Goal: Information Seeking & Learning: Learn about a topic

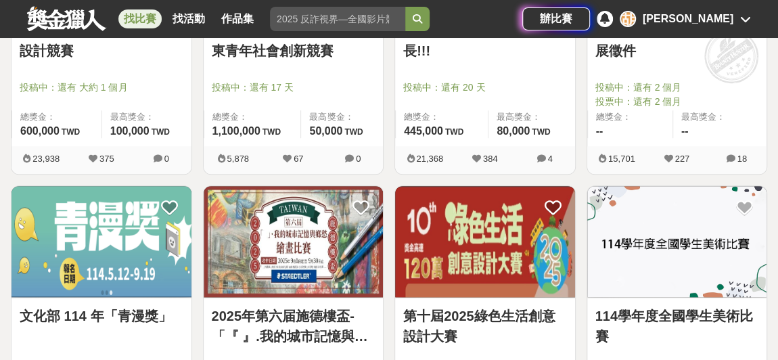
scroll to position [799, 0]
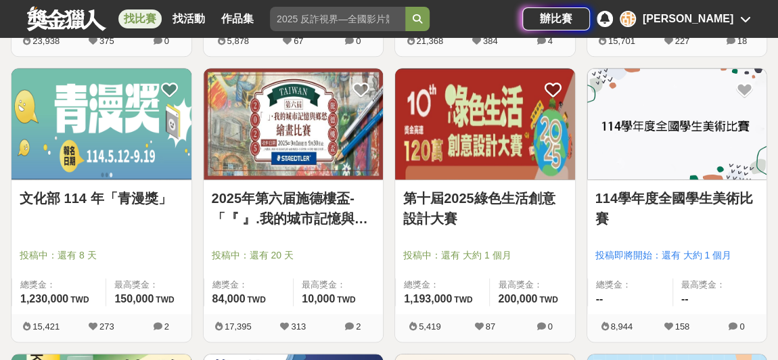
click at [330, 215] on link "2025年第六届施德樓盃-「『 』.我的城市記憶與鄉愁」繪畫比賽" at bounding box center [294, 208] width 164 height 41
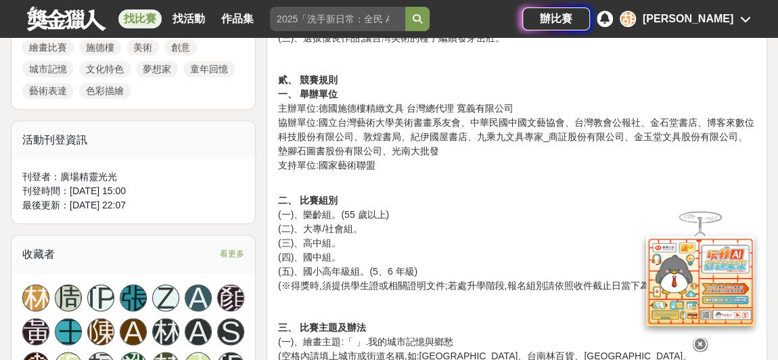
scroll to position [861, 0]
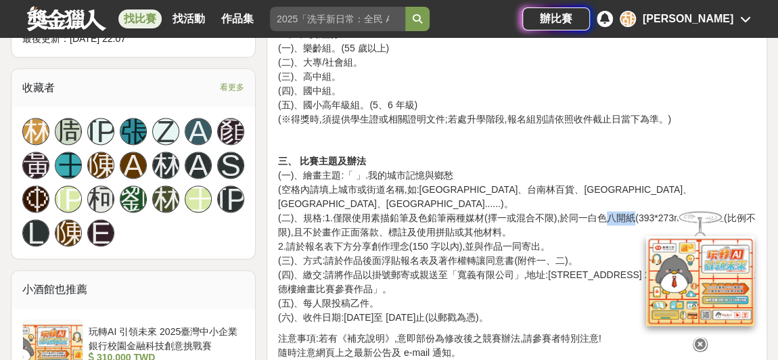
drag, startPoint x: 606, startPoint y: 199, endPoint x: 632, endPoint y: 204, distance: 26.2
click at [632, 204] on p "三、 比賽主題及辦法 (一)、繪畫主題:「 」.我的城市記憶與鄉愁 (空格內請填上城市或街道名稱,如:[GEOGRAPHIC_DATA]、[GEOGRAPHI…" at bounding box center [517, 239] width 478 height 171
copy p "八開紙"
click at [595, 238] on p "三、 比賽主題及辦法 (一)、繪畫主題:「 」.我的城市記憶與鄉愁 (空格內請填上城市或街道名稱,如:[GEOGRAPHIC_DATA]、[GEOGRAPHI…" at bounding box center [517, 239] width 478 height 171
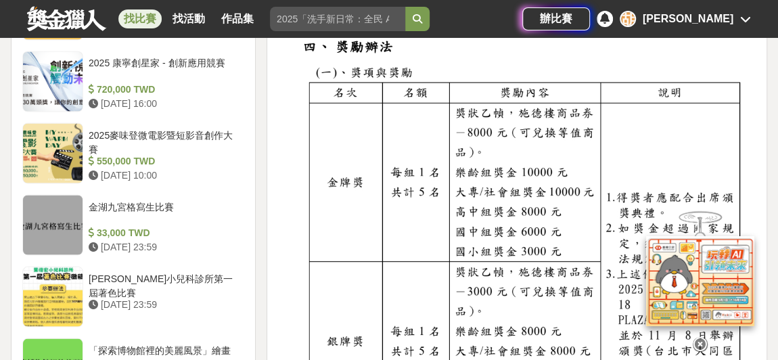
scroll to position [1231, 0]
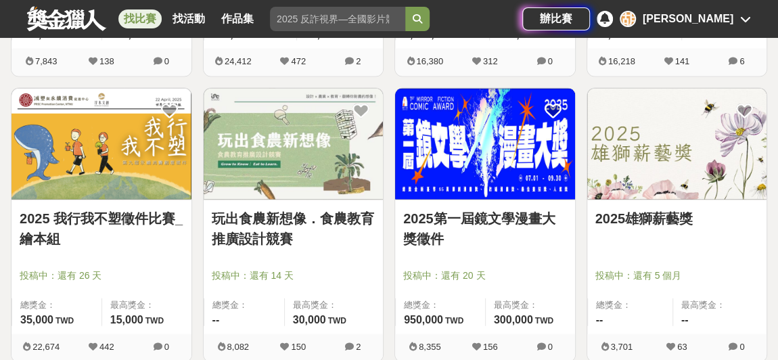
scroll to position [1353, 0]
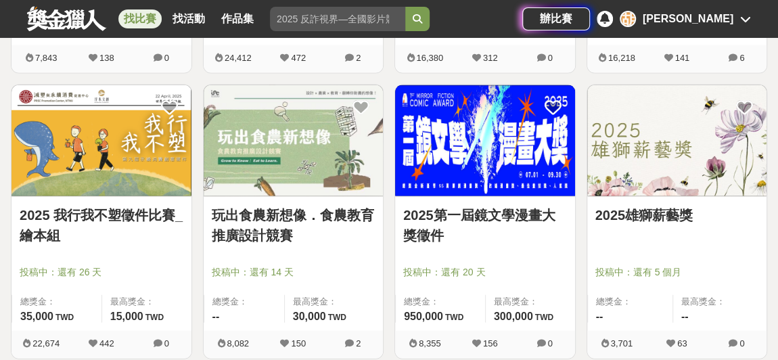
click at [625, 213] on link "2025雄獅薪藝獎" at bounding box center [678, 215] width 164 height 20
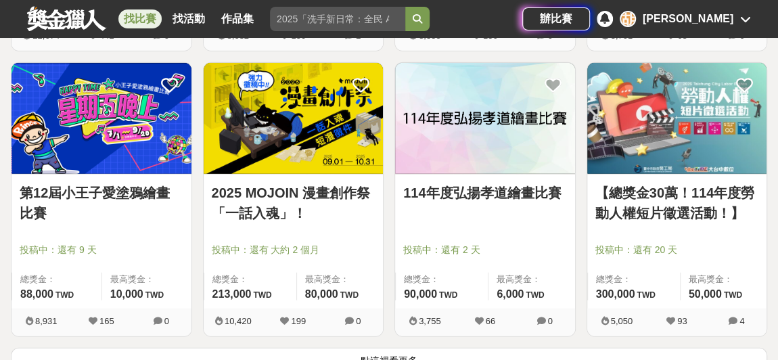
click at [154, 187] on link "第12屆小王子愛塗鴉繪畫比賽" at bounding box center [102, 203] width 164 height 41
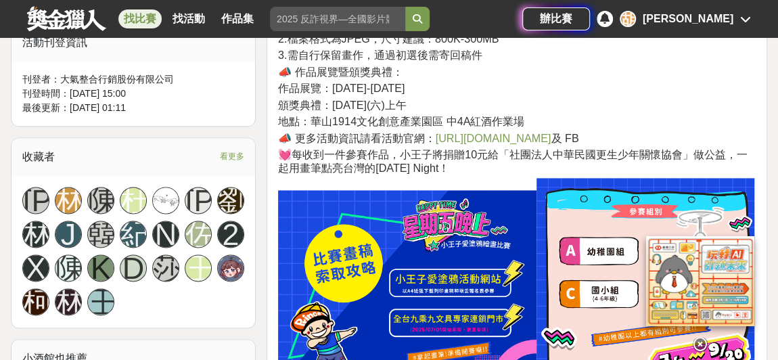
scroll to position [984, 0]
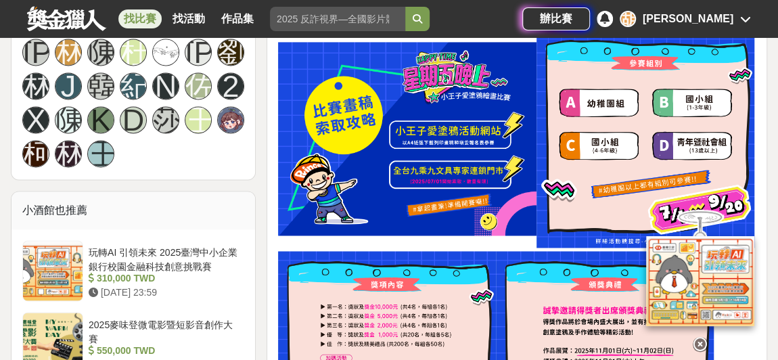
click at [510, 43] on h4 at bounding box center [517, 139] width 478 height 218
click at [445, 148] on img at bounding box center [407, 139] width 259 height 194
click at [747, 20] on icon at bounding box center [745, 19] width 11 height 11
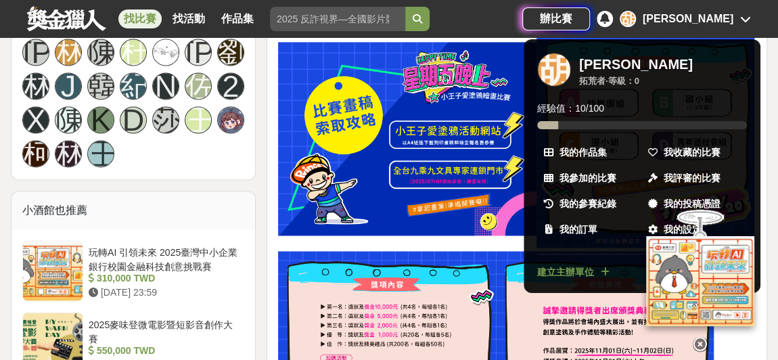
click at [267, 168] on div at bounding box center [389, 180] width 778 height 360
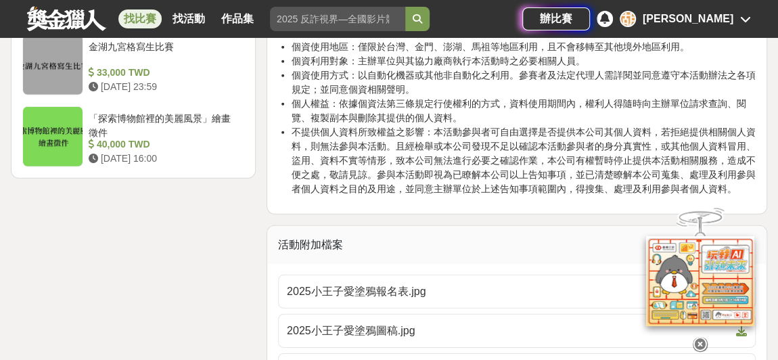
scroll to position [2030, 0]
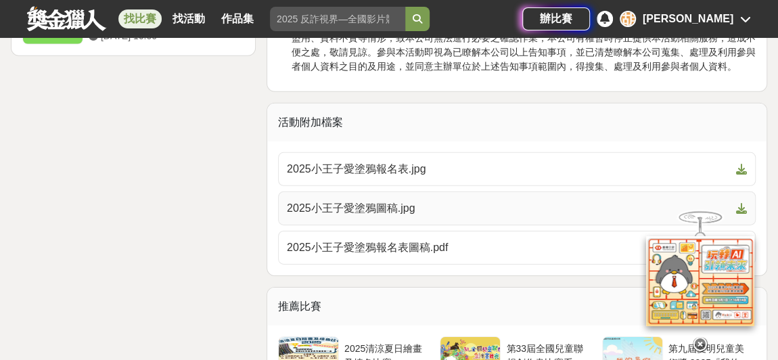
click at [405, 200] on span "2025小王子愛塗鴉圖稿.jpg" at bounding box center [509, 208] width 444 height 16
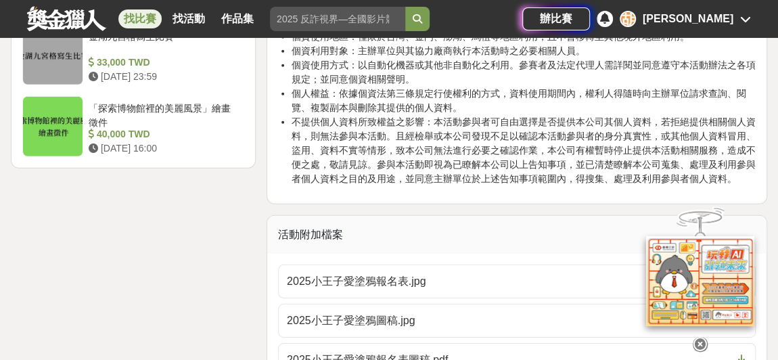
scroll to position [2092, 0]
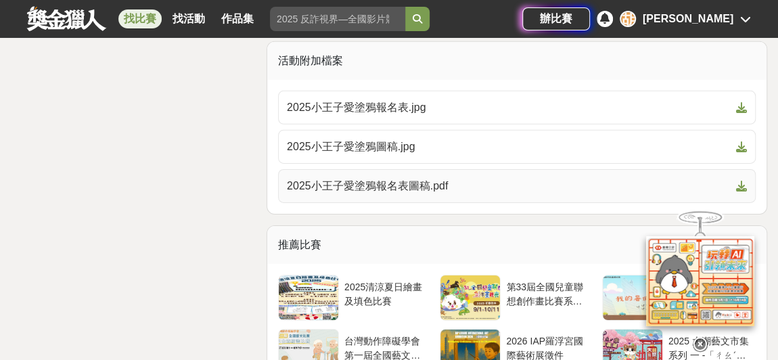
click at [372, 178] on span "2025小王子愛塗鴉報名表圖稿.pdf" at bounding box center [509, 186] width 444 height 16
click at [397, 100] on span "2025小王子愛塗鴉報名表.jpg" at bounding box center [509, 108] width 444 height 16
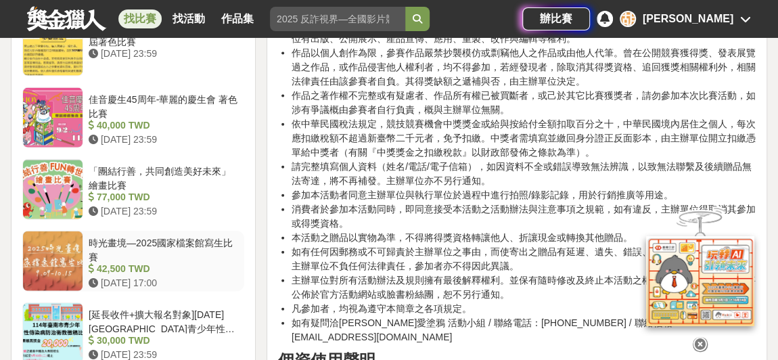
scroll to position [1476, 0]
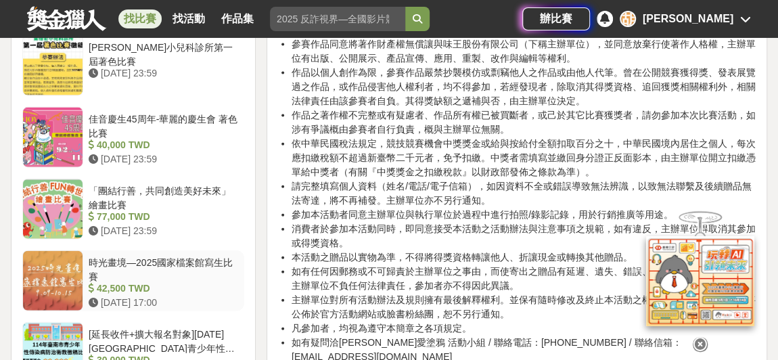
click at [47, 272] on div at bounding box center [53, 281] width 60 height 60
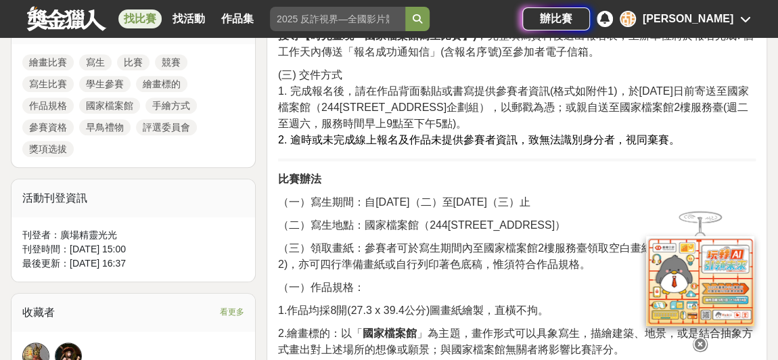
scroll to position [647, 0]
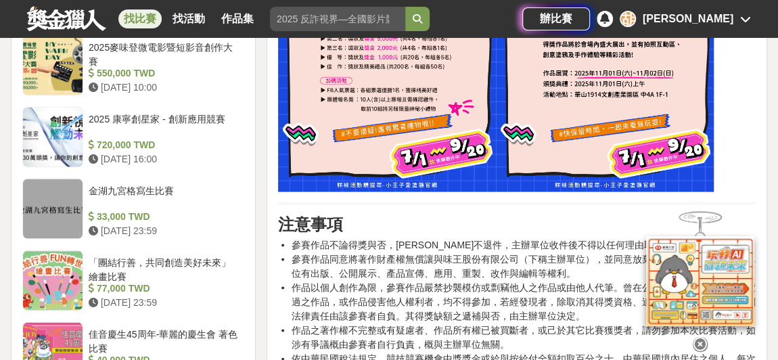
scroll to position [1281, 0]
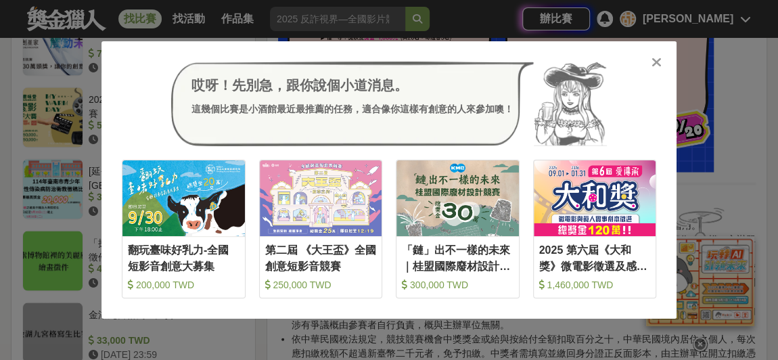
click at [657, 64] on icon at bounding box center [657, 63] width 10 height 14
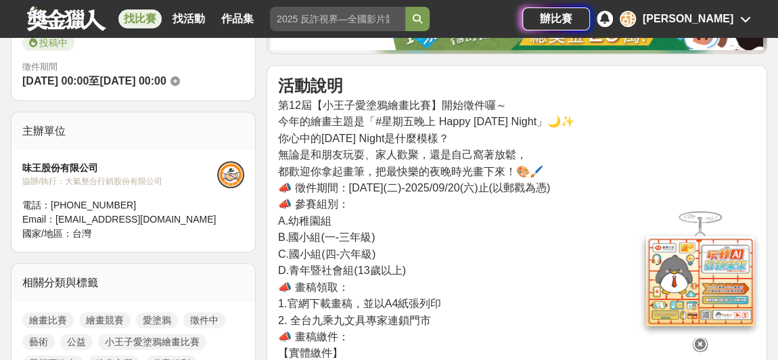
scroll to position [420, 0]
